Goal: Task Accomplishment & Management: Complete application form

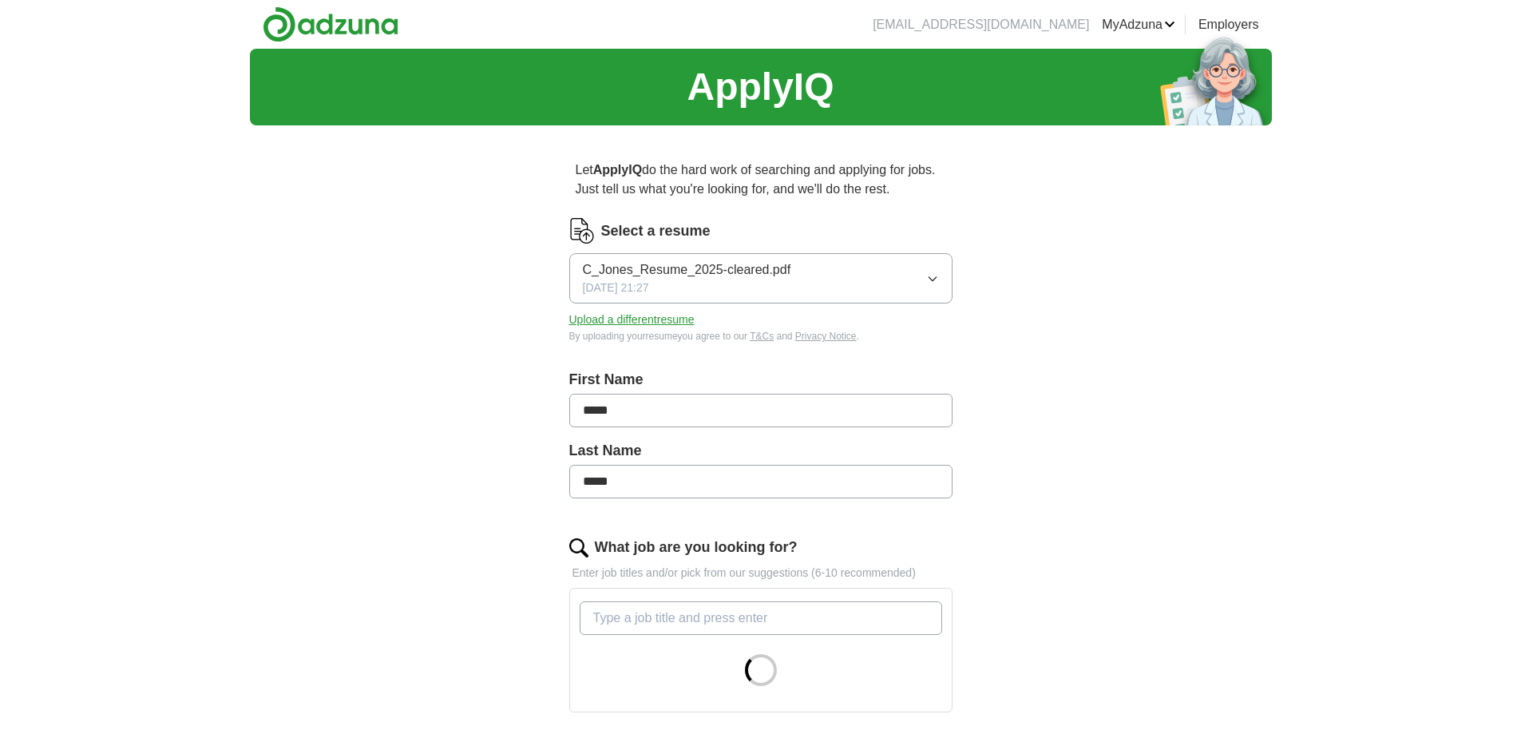
click at [1141, 24] on link "MyAdzuna" at bounding box center [1138, 24] width 73 height 19
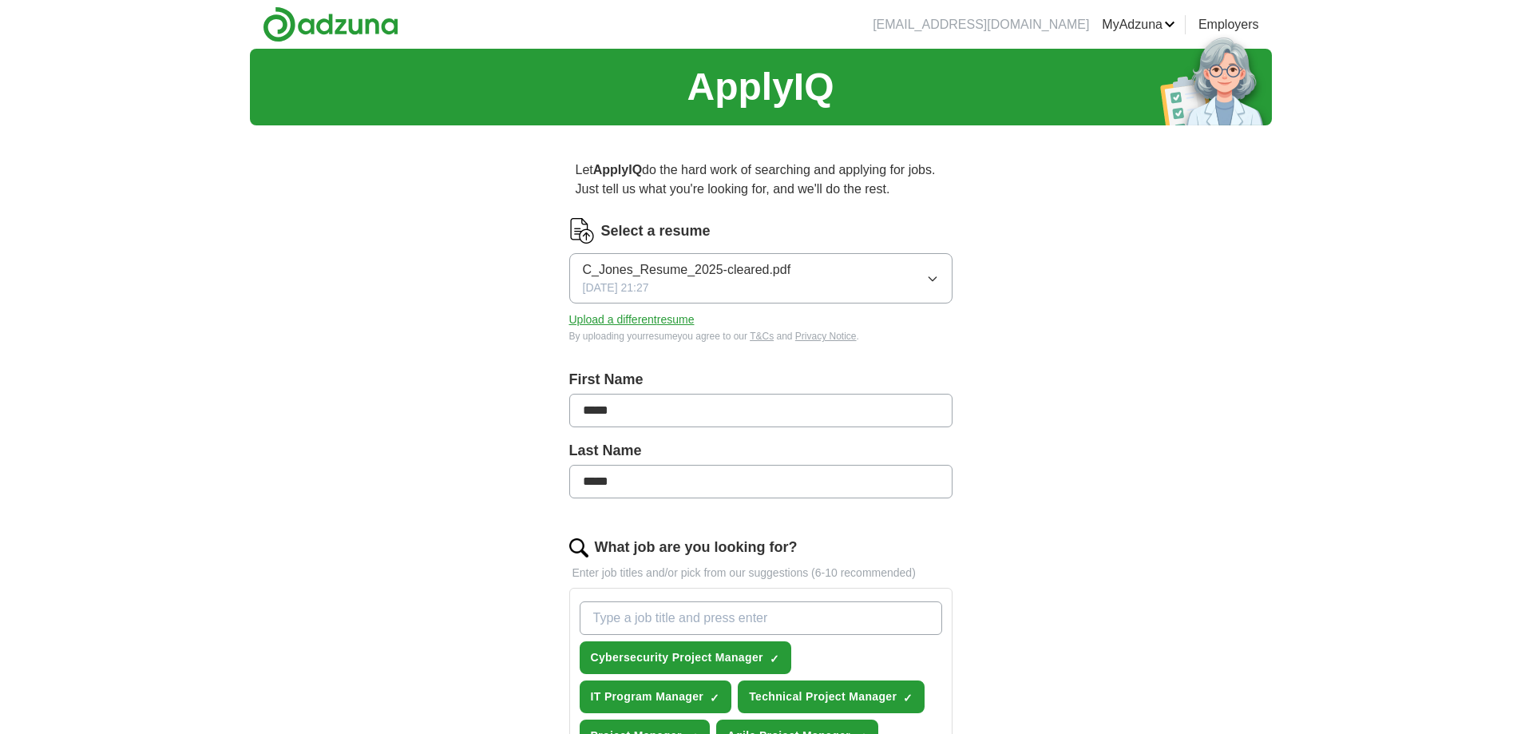
click at [0, 0] on link "Preferences" at bounding box center [0, 0] width 0 height 0
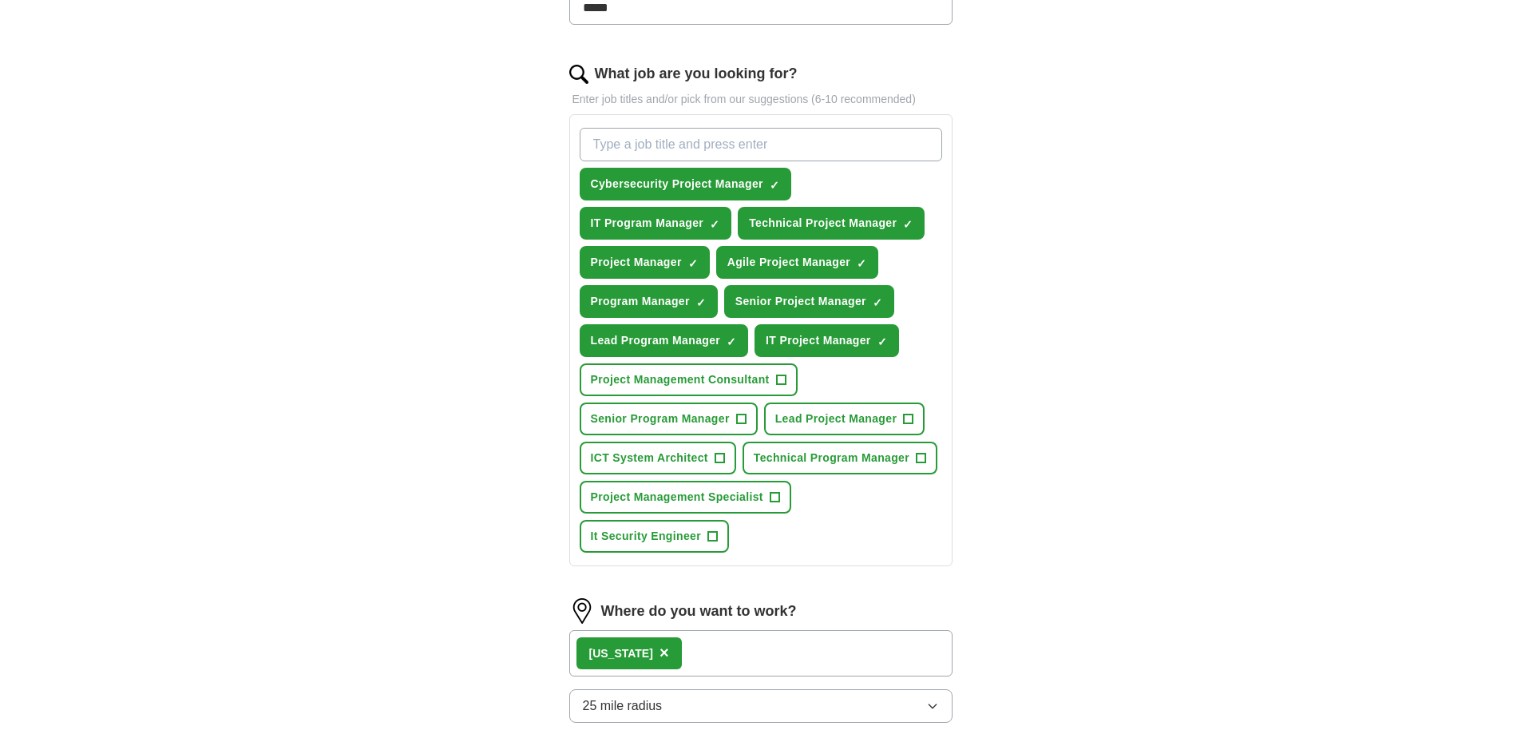
scroll to position [479, 0]
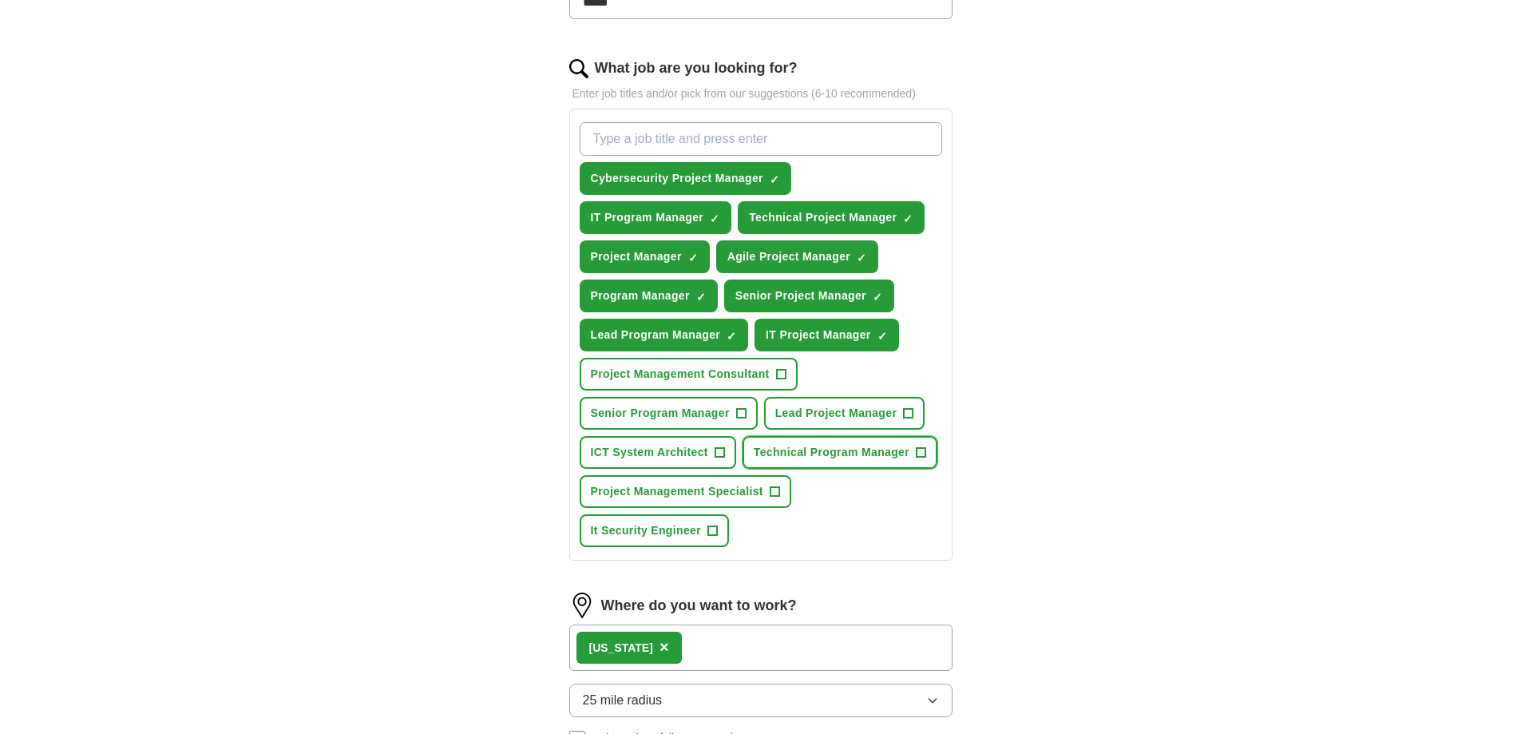
click at [921, 448] on span "+" at bounding box center [922, 452] width 10 height 13
click at [777, 487] on span "+" at bounding box center [775, 491] width 10 height 13
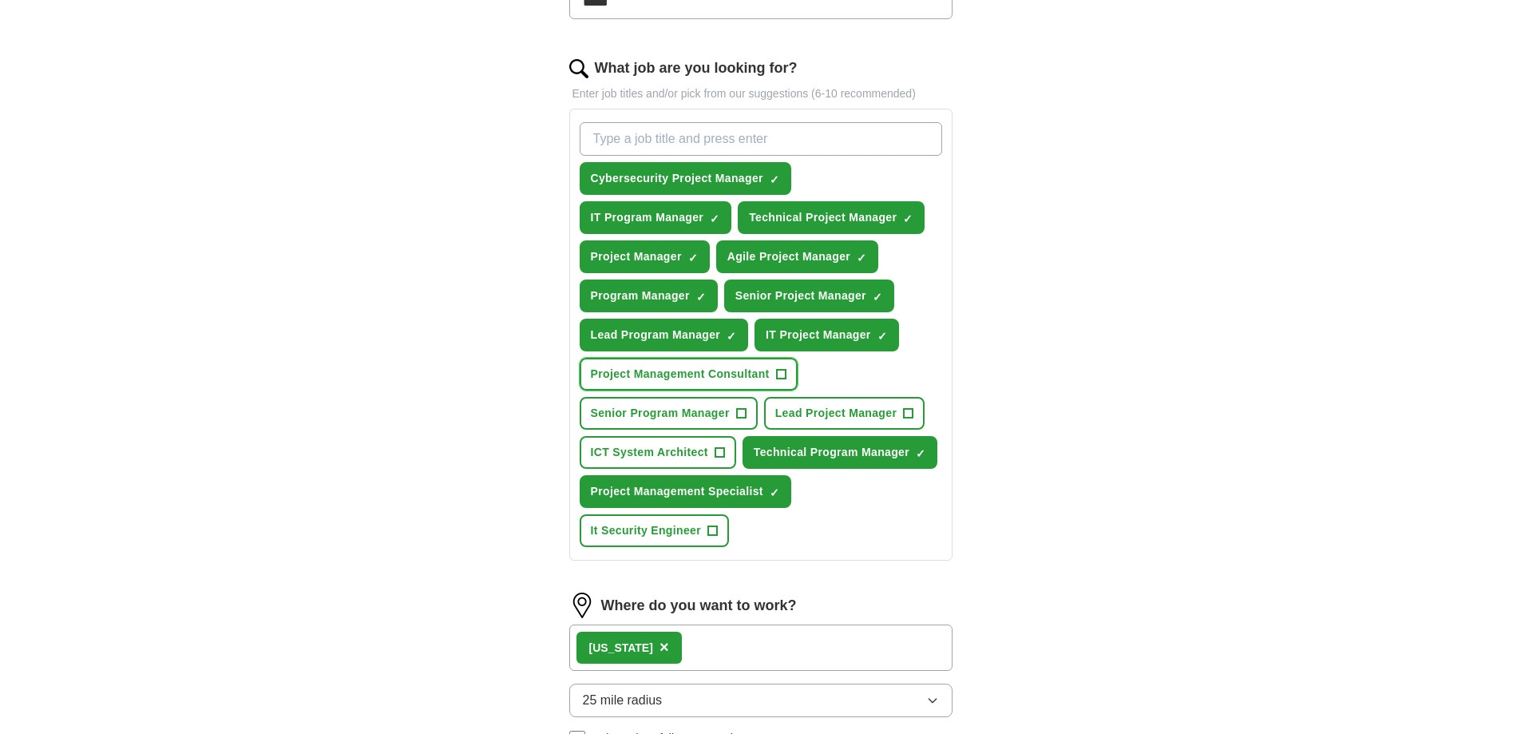
click at [780, 370] on span "+" at bounding box center [781, 374] width 10 height 13
click at [908, 412] on span "+" at bounding box center [909, 413] width 10 height 13
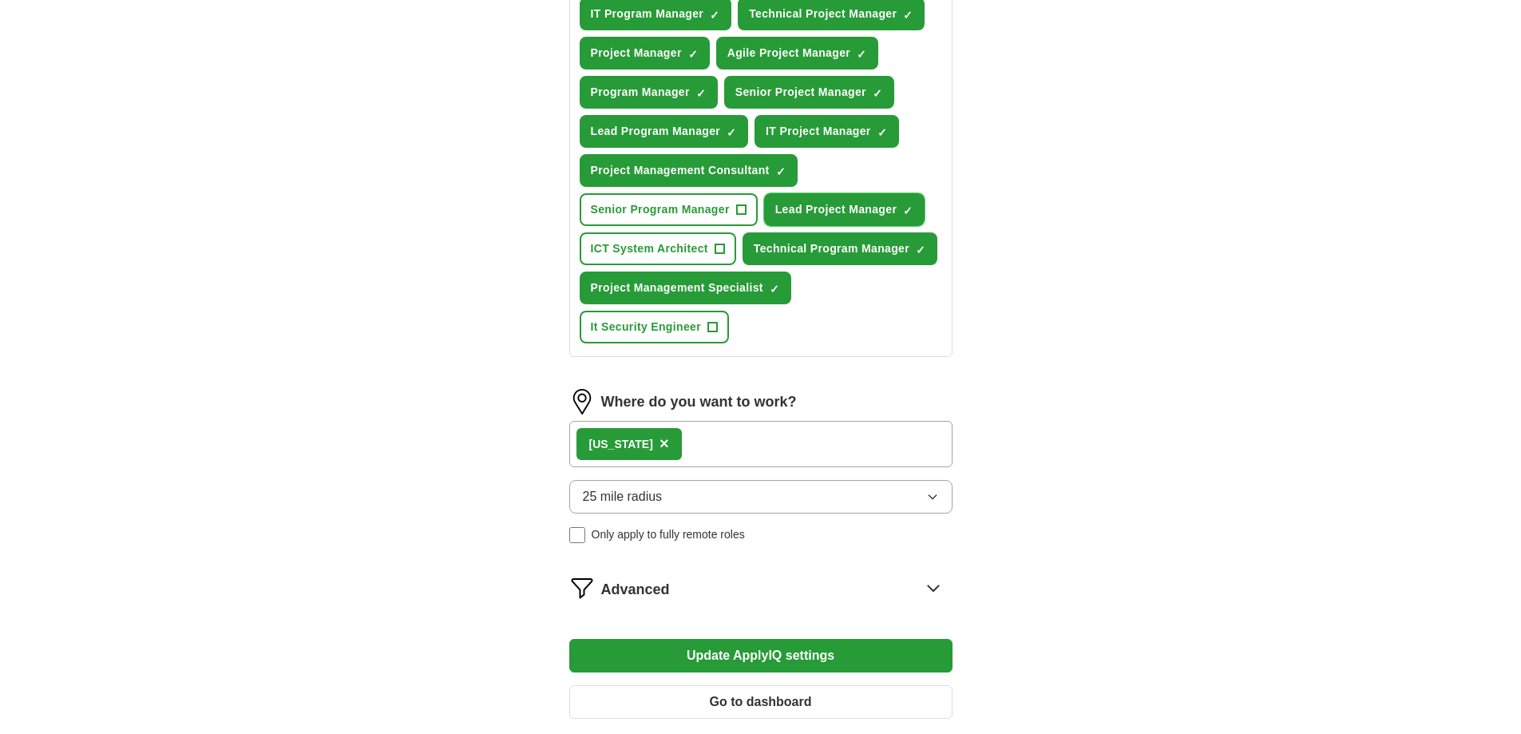
scroll to position [719, 0]
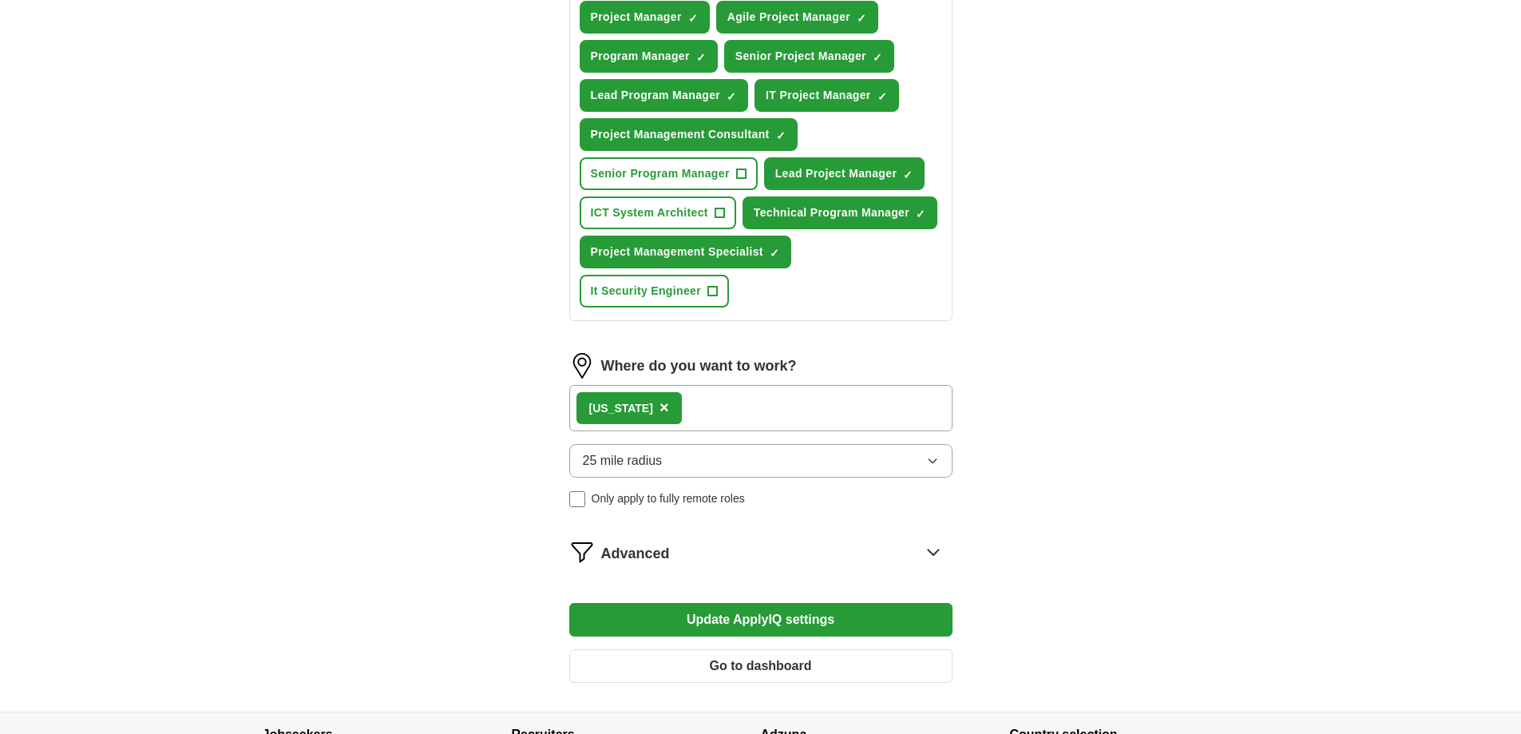
click at [873, 550] on div "Advanced" at bounding box center [776, 552] width 351 height 26
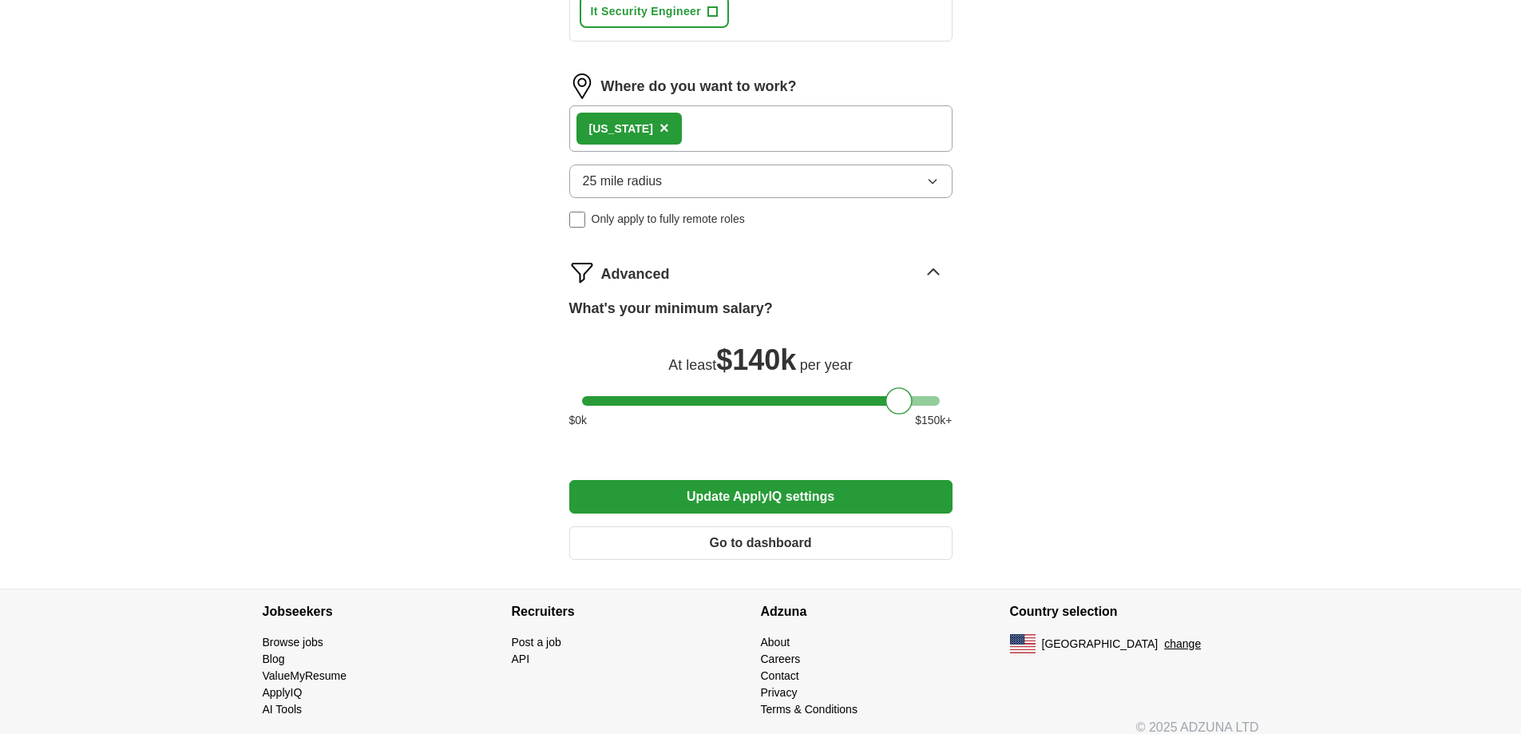
scroll to position [1014, 0]
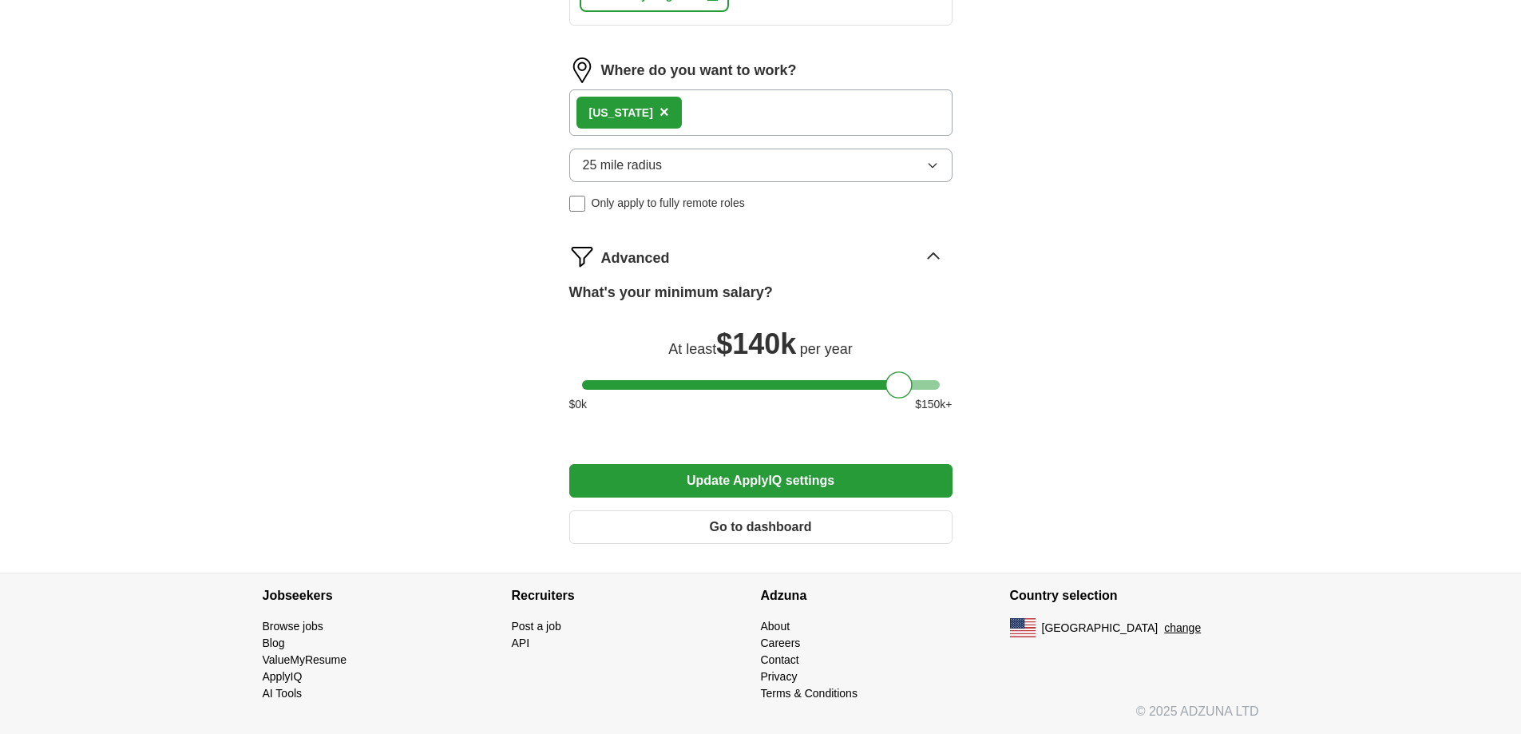
click at [826, 520] on button "Go to dashboard" at bounding box center [760, 527] width 383 height 34
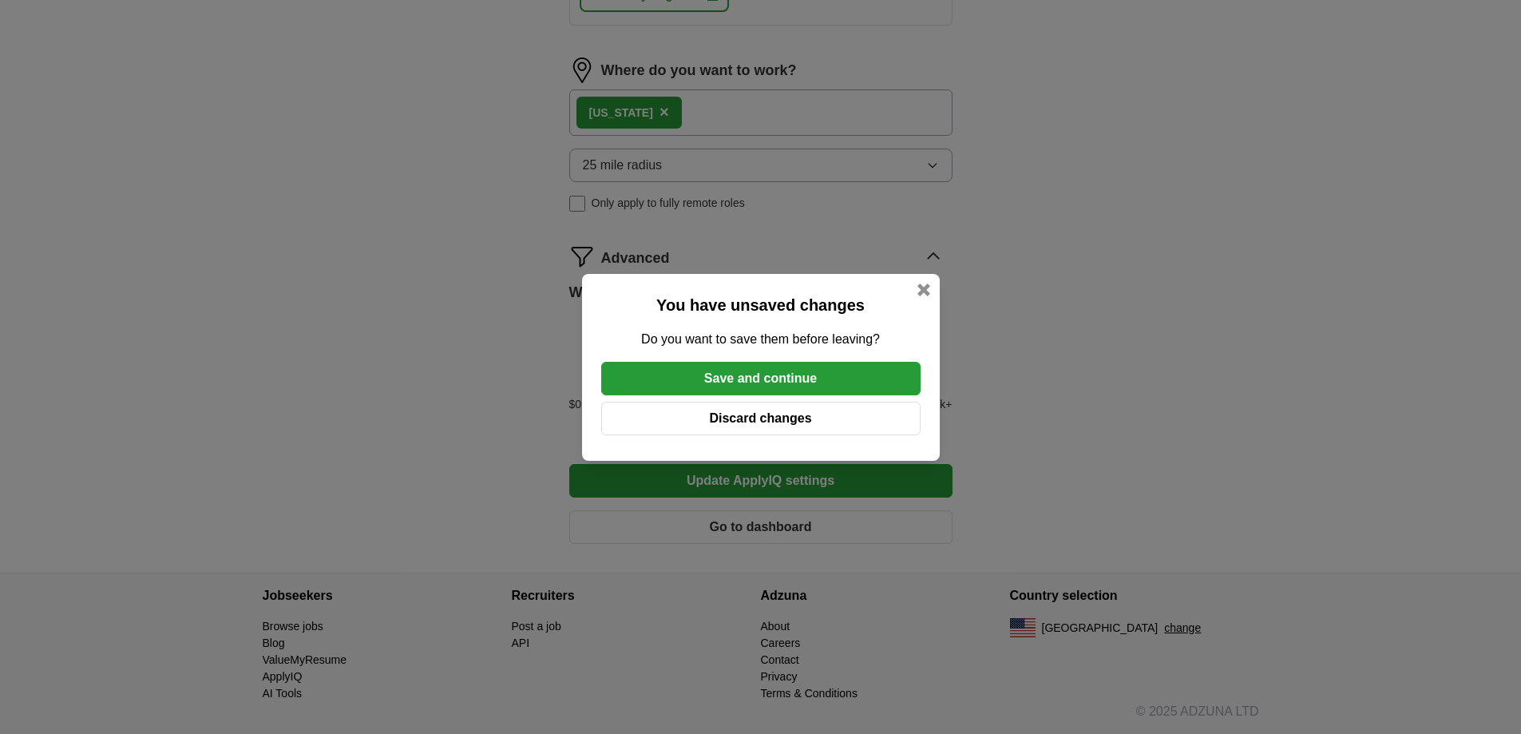
click at [795, 374] on button "Save and continue" at bounding box center [760, 379] width 319 height 34
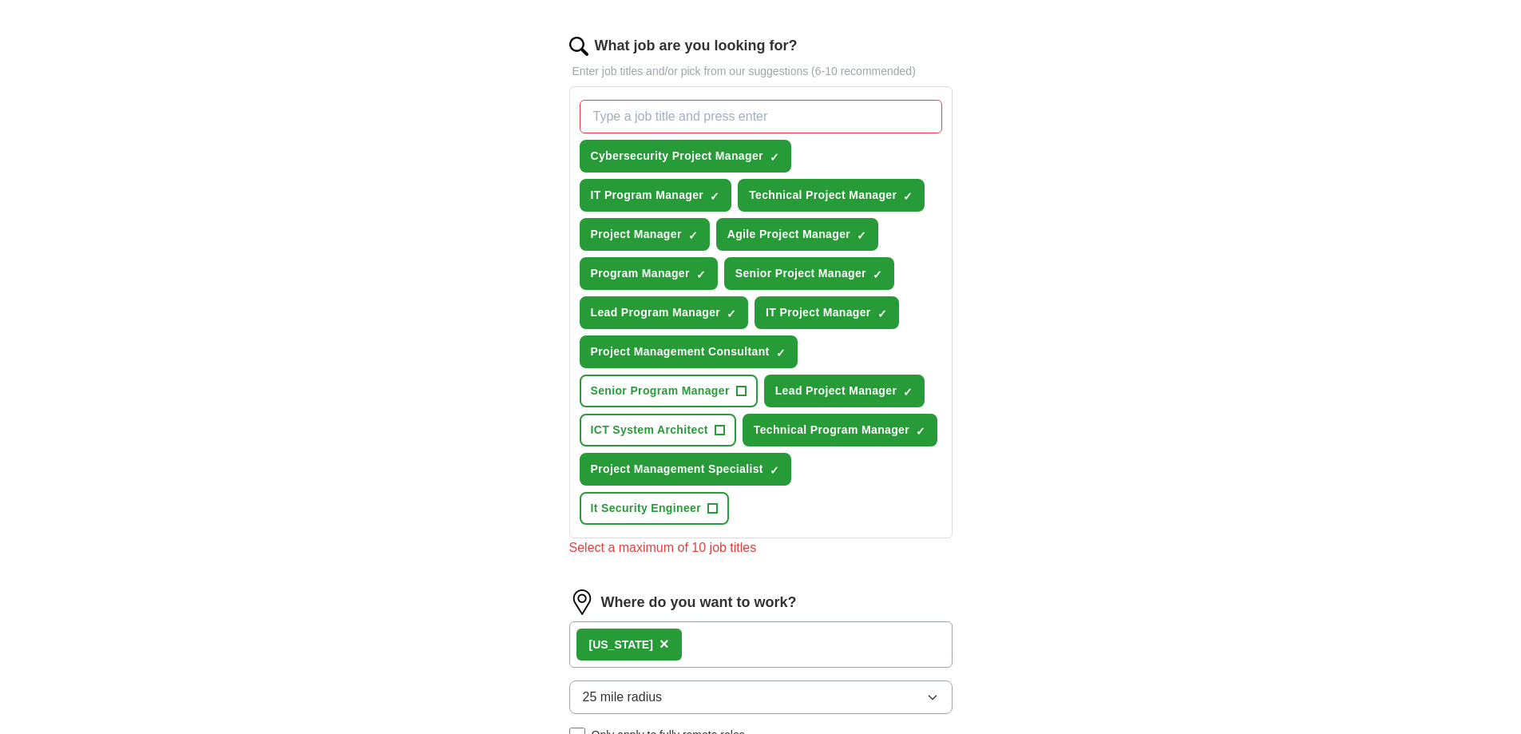
scroll to position [455, 0]
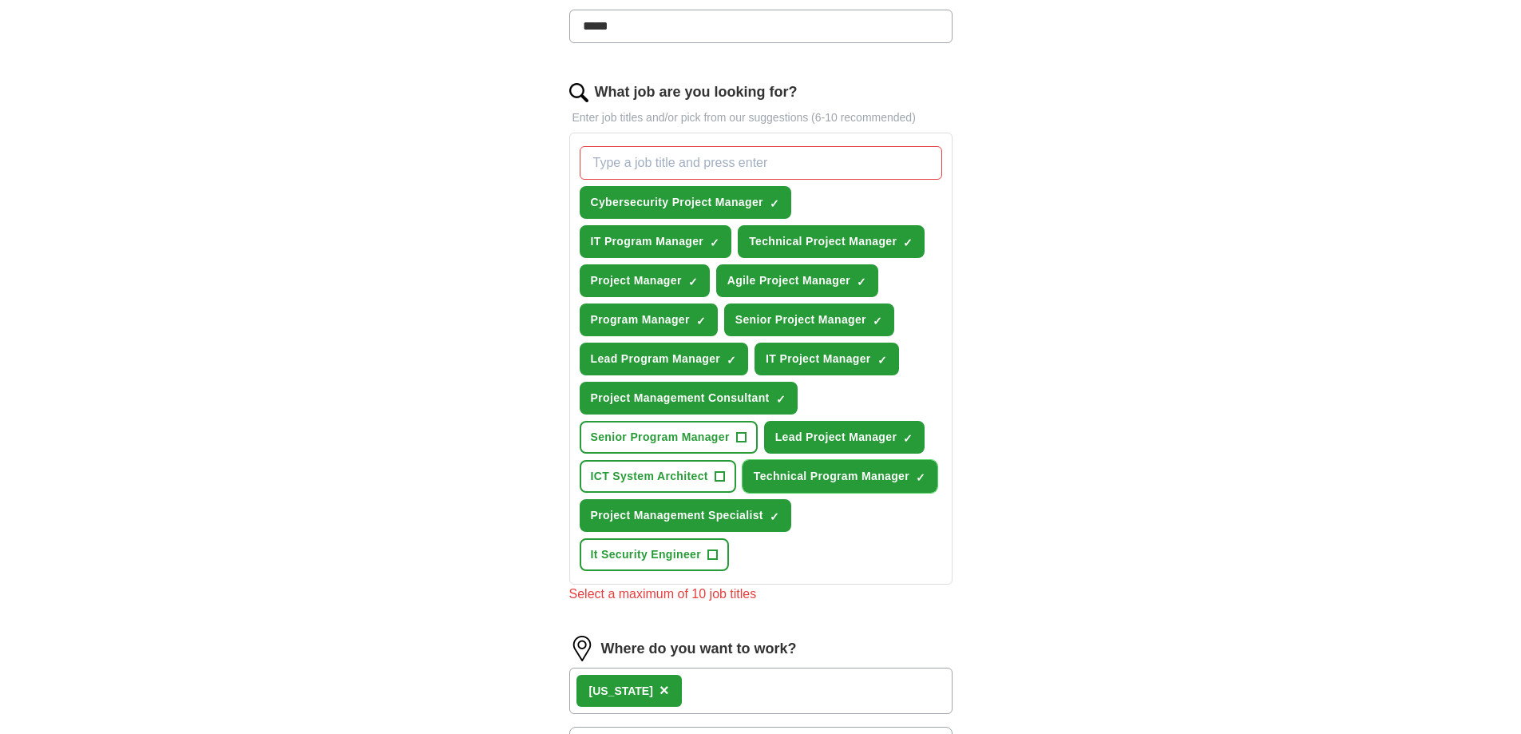
click at [925, 469] on button "Technical Program Manager ✓ ×" at bounding box center [840, 476] width 195 height 33
click at [0, 0] on span "×" at bounding box center [0, 0] width 0 height 0
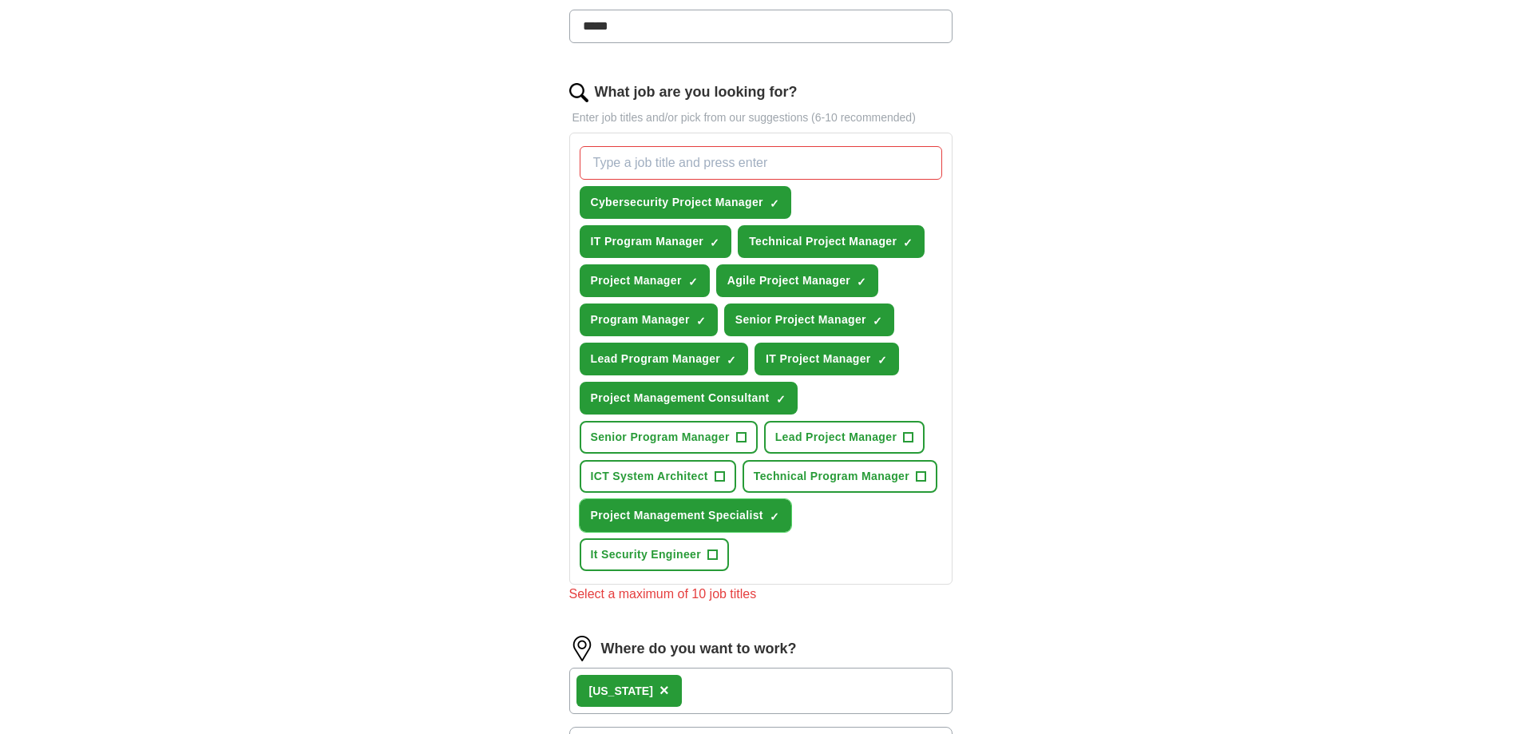
click at [0, 0] on span "×" at bounding box center [0, 0] width 0 height 0
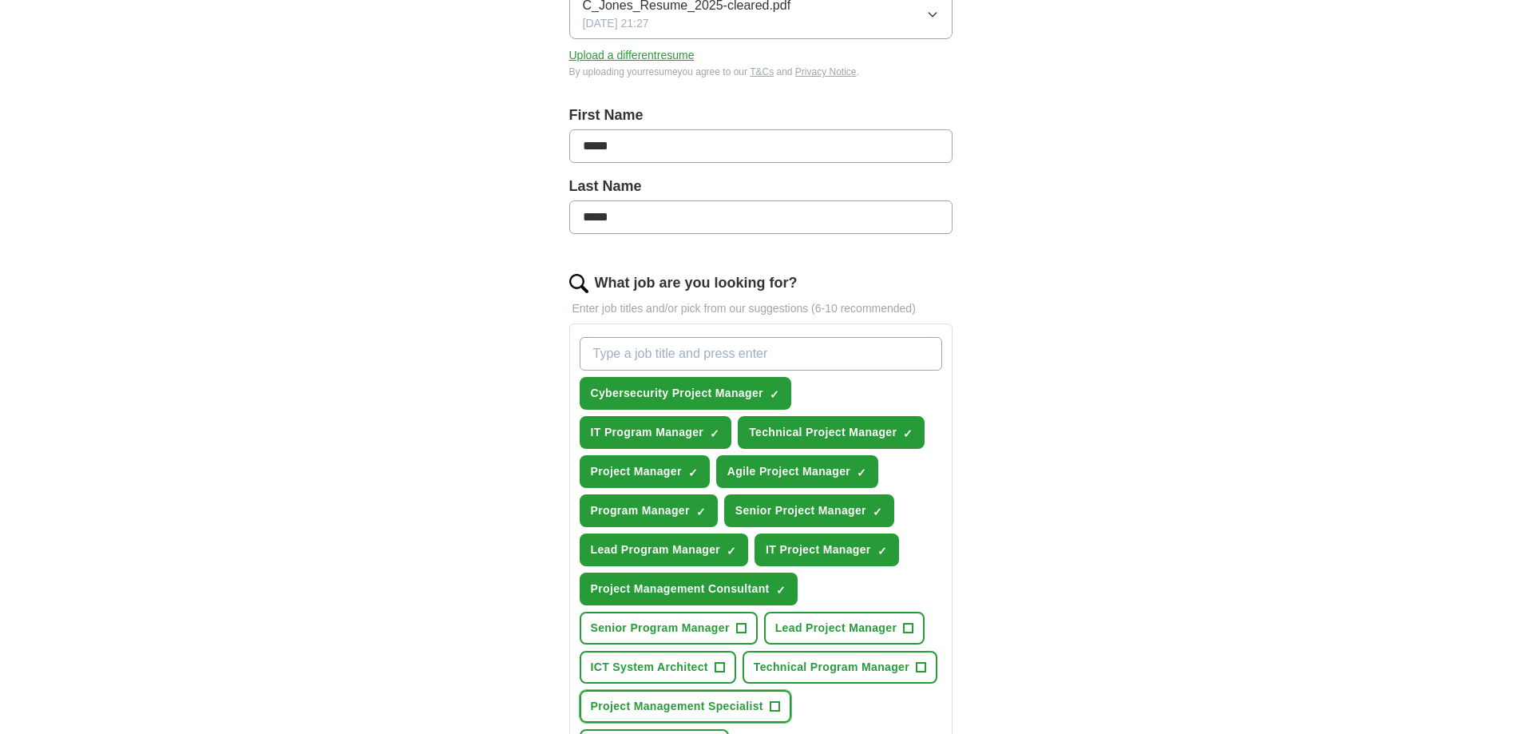
scroll to position [0, 0]
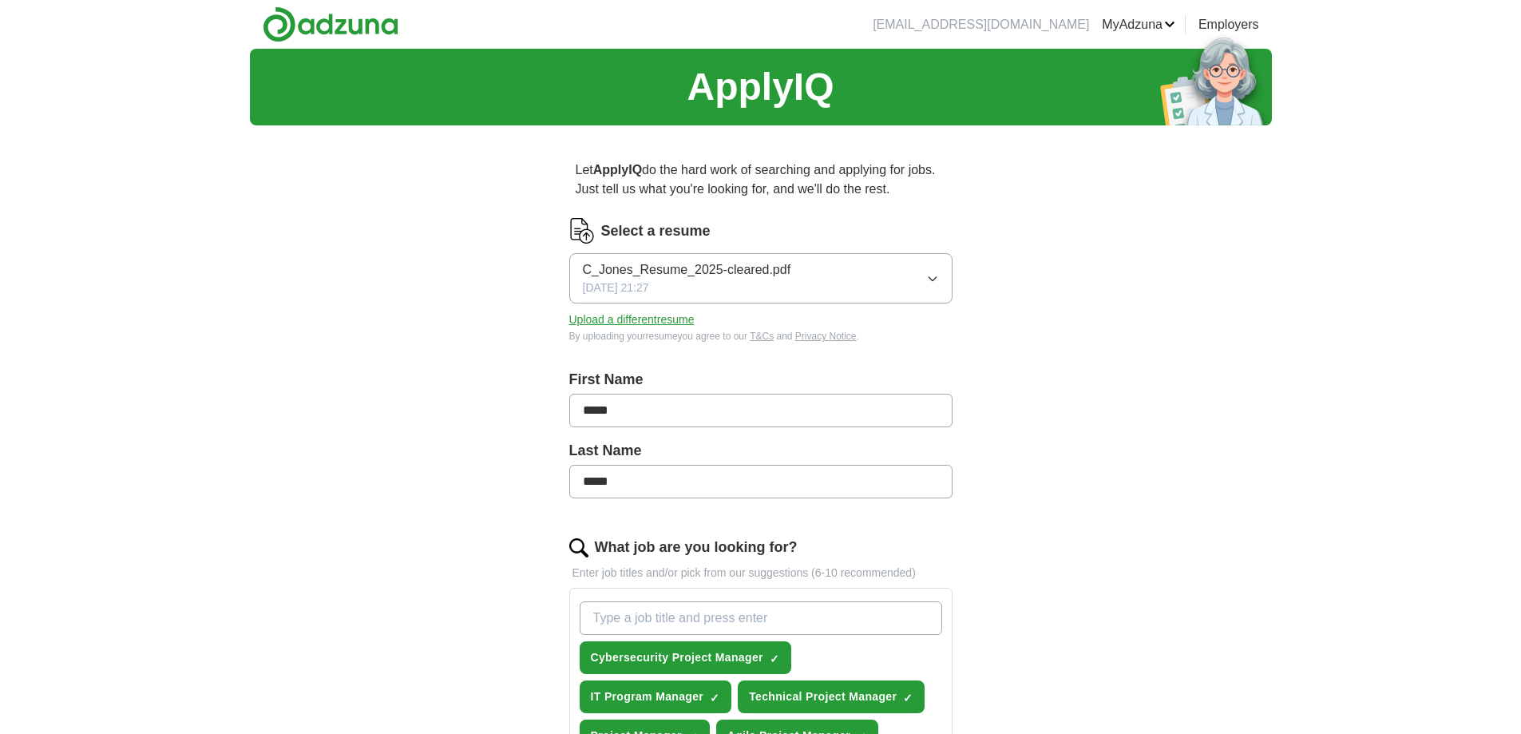
click at [680, 321] on button "Upload a different resume" at bounding box center [631, 319] width 125 height 17
click at [0, 0] on link "ApplyIQ" at bounding box center [0, 0] width 0 height 0
